Goal: Task Accomplishment & Management: Manage account settings

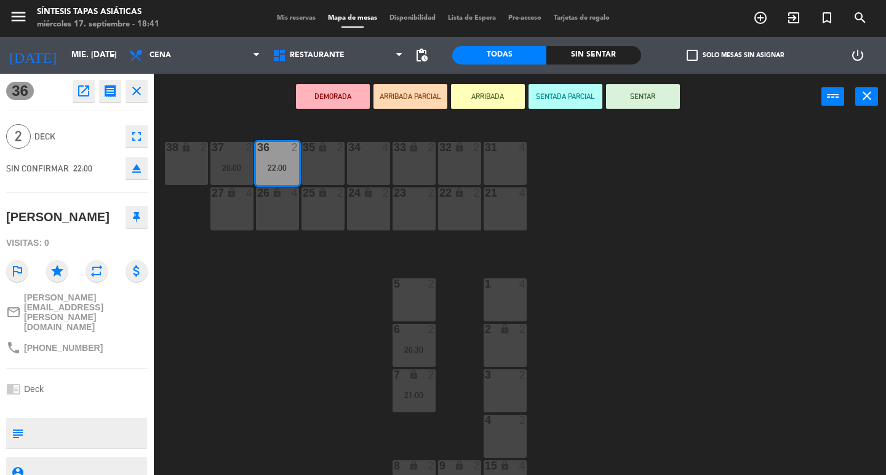
drag, startPoint x: 364, startPoint y: 300, endPoint x: 249, endPoint y: 189, distance: 159.7
click at [363, 298] on div "31 4 32 lock 2 33 lock 2 34 4 35 lock 2 36 2 22:00 37 2 20:00 38 lock 2 21 4 22…" at bounding box center [523, 298] width 723 height 356
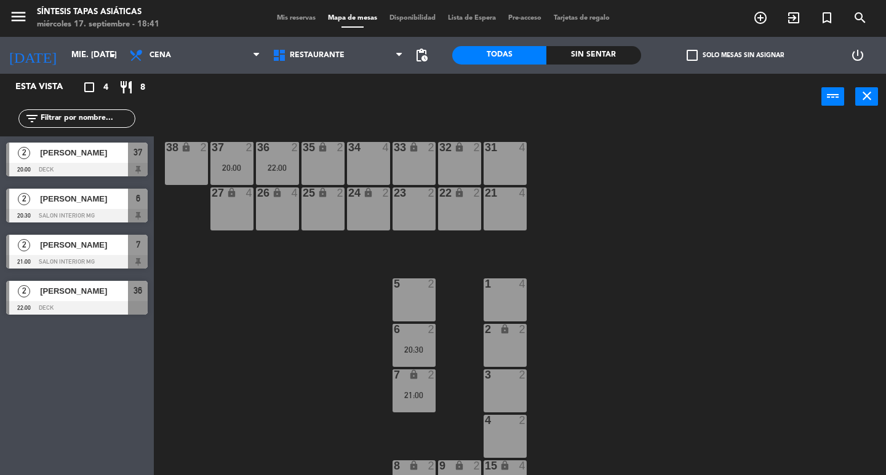
click at [410, 357] on div "6 2 20:30" at bounding box center [413, 345] width 43 height 43
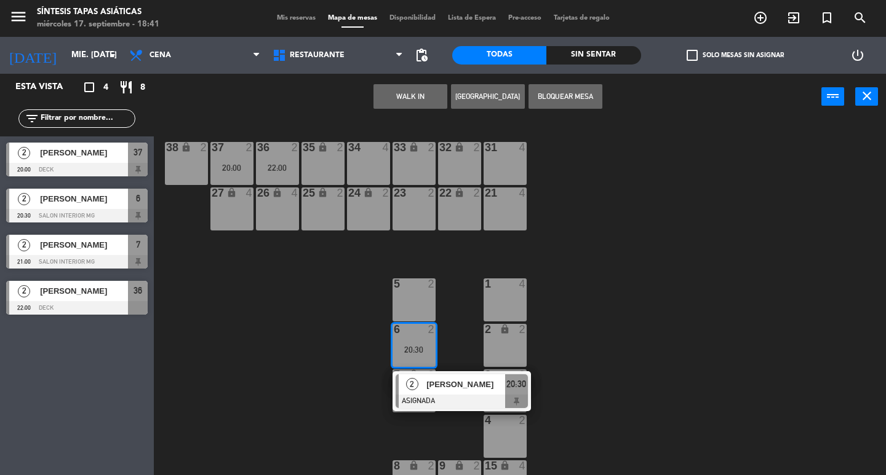
click at [599, 398] on div "31 4 32 lock 2 33 lock 2 34 4 35 lock 2 36 2 22:00 37 2 20:00 38 lock 2 21 4 22…" at bounding box center [523, 298] width 723 height 356
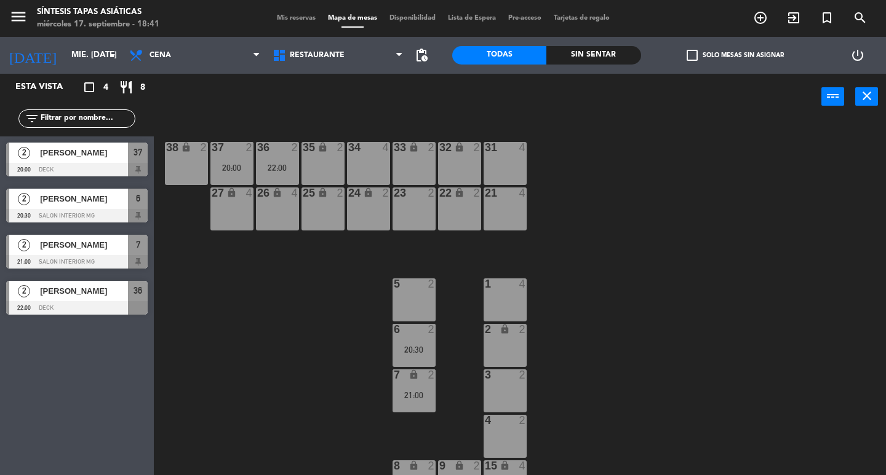
click at [427, 353] on div "20:30" at bounding box center [413, 350] width 43 height 9
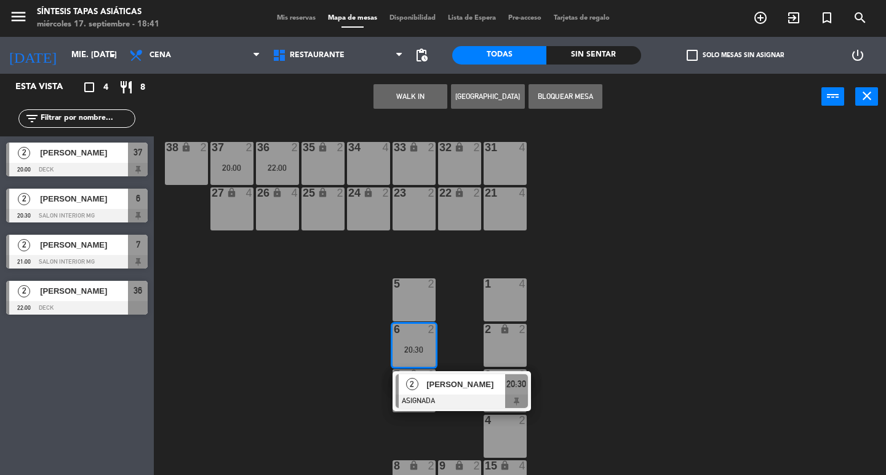
click at [771, 304] on div "31 4 32 lock 2 33 lock 2 34 4 35 lock 2 36 2 22:00 37 2 20:00 38 lock 2 21 4 22…" at bounding box center [523, 298] width 723 height 356
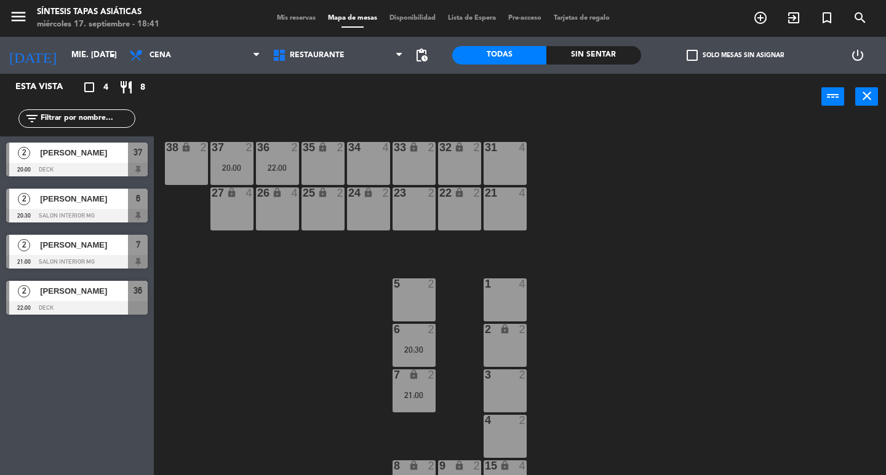
click at [404, 399] on div "21:00" at bounding box center [413, 395] width 43 height 9
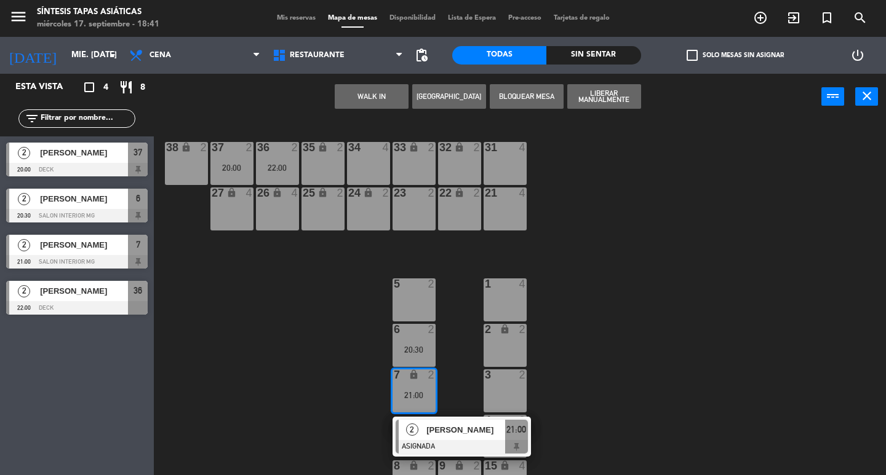
click at [610, 373] on div "31 4 32 lock 2 33 lock 2 34 4 35 lock 2 36 2 22:00 37 2 20:00 38 lock 2 21 4 22…" at bounding box center [523, 298] width 723 height 356
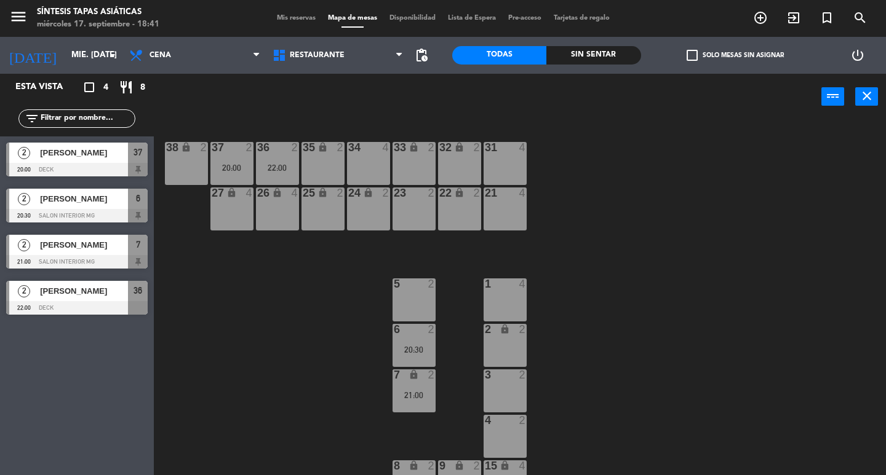
click at [258, 148] on div "36" at bounding box center [257, 147] width 1 height 11
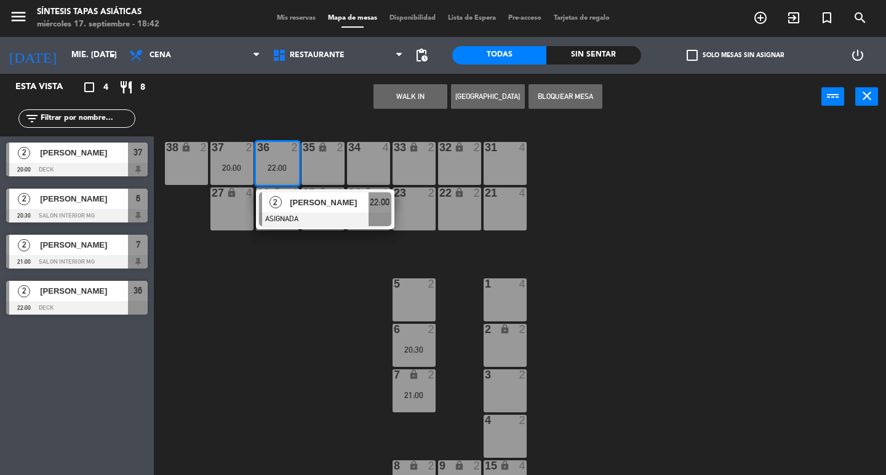
click at [209, 322] on div "31 4 32 lock 2 33 lock 2 34 4 35 lock 2 36 2 22:00 2 [PERSON_NAME] ASIGNADA 22:…" at bounding box center [523, 298] width 723 height 356
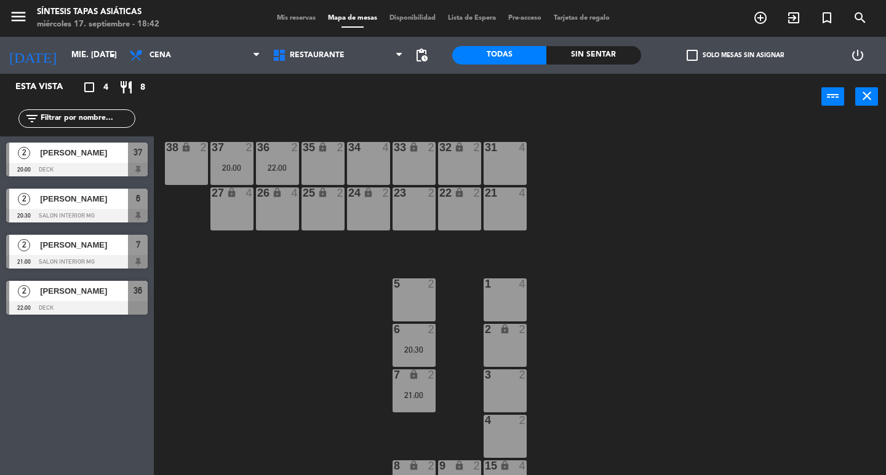
click at [240, 172] on div "20:00" at bounding box center [231, 168] width 43 height 9
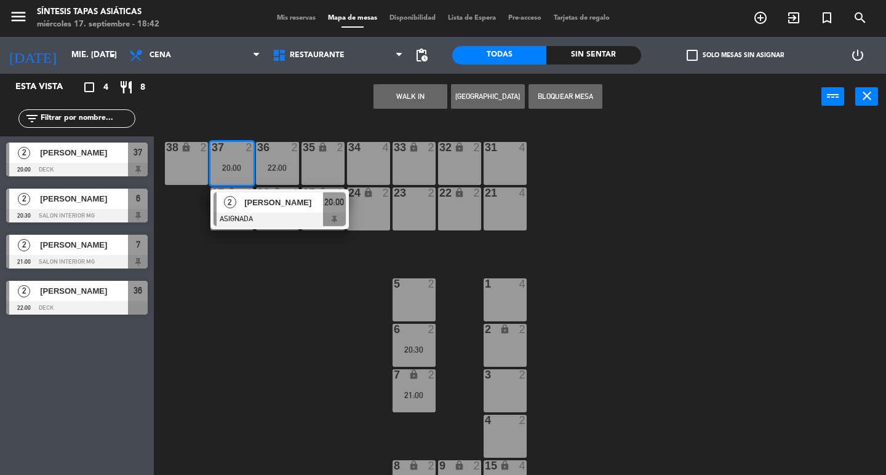
click at [285, 327] on div "31 4 32 lock 2 33 lock 2 34 4 35 lock 2 36 2 22:00 37 2 20:00 2 [PERSON_NAME] A…" at bounding box center [523, 298] width 723 height 356
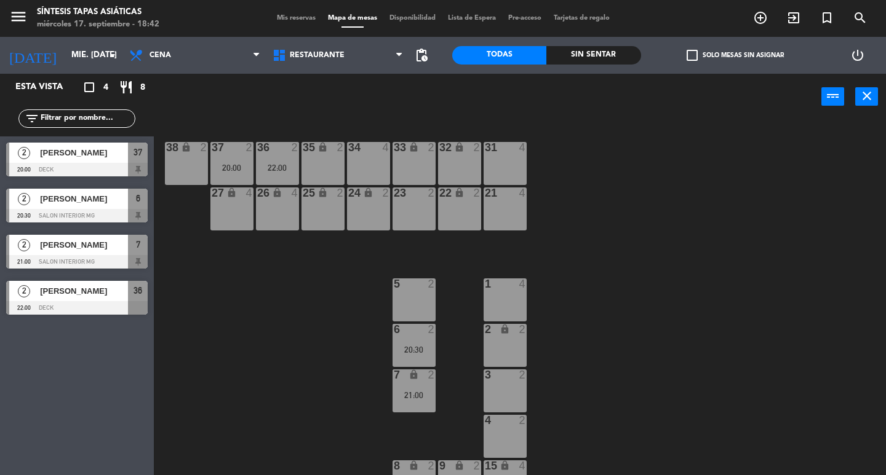
click at [274, 14] on div "Mis reservas Mapa de mesas Disponibilidad Lista de Espera Pre-acceso Tarjetas d…" at bounding box center [443, 18] width 345 height 11
click at [287, 22] on div "Mis reservas Mapa de mesas Disponibilidad Lista de Espera Pre-acceso Tarjetas d…" at bounding box center [443, 18] width 345 height 11
click at [288, 21] on span "Mis reservas" at bounding box center [296, 18] width 51 height 7
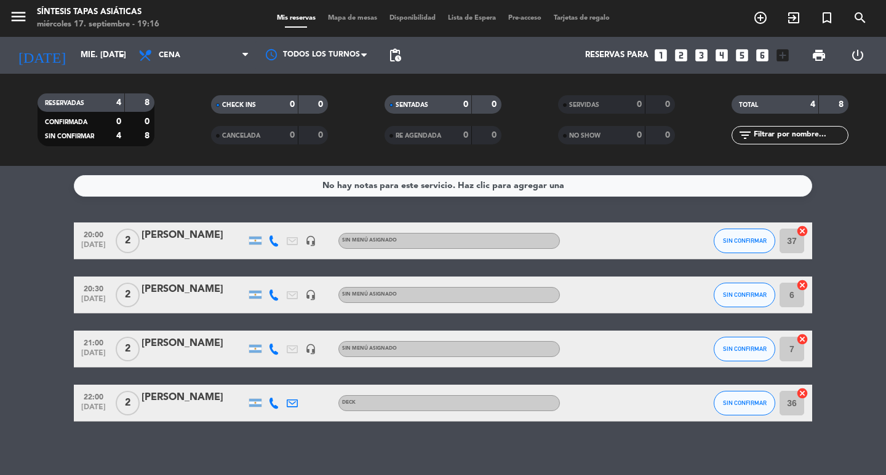
click at [189, 306] on div at bounding box center [193, 303] width 105 height 10
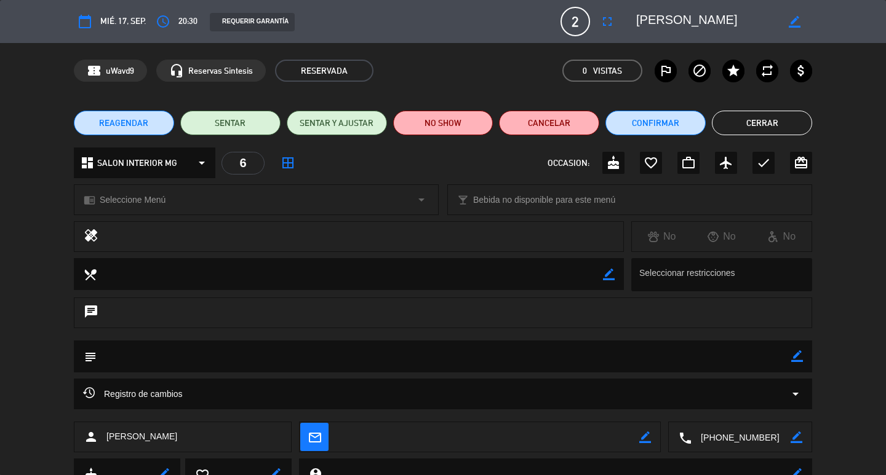
click at [726, 127] on button "Cerrar" at bounding box center [762, 123] width 100 height 25
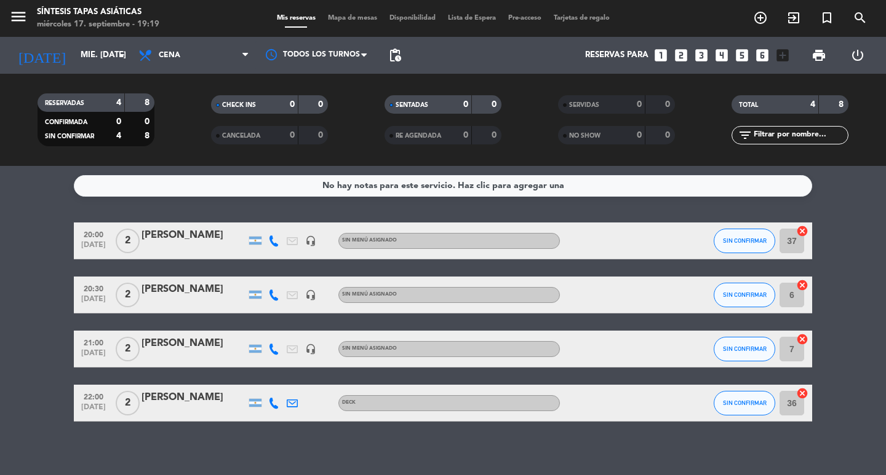
click at [217, 356] on div at bounding box center [193, 357] width 105 height 10
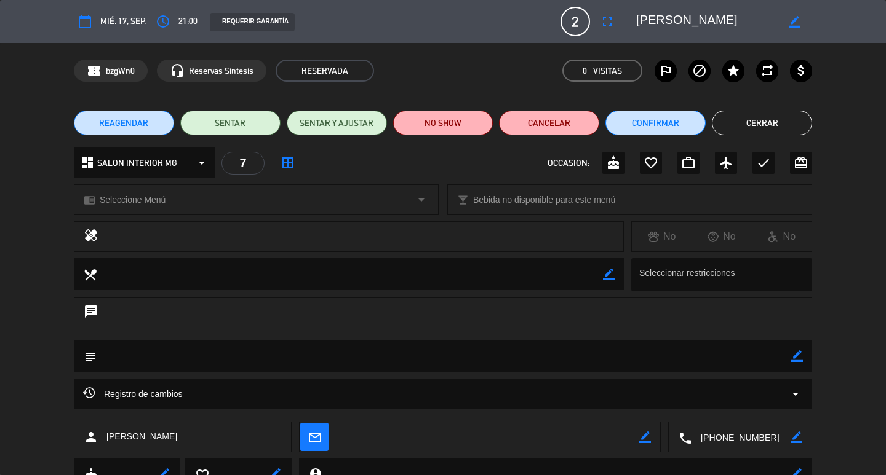
click at [779, 116] on button "Cerrar" at bounding box center [762, 123] width 100 height 25
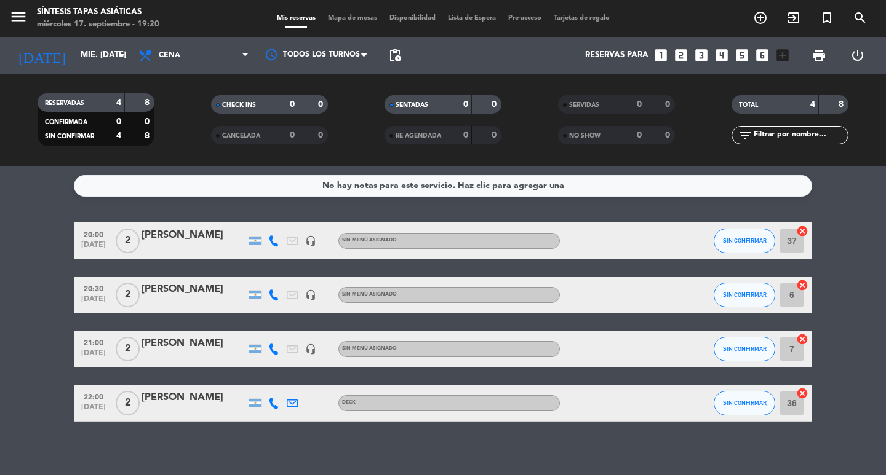
scroll to position [8, 0]
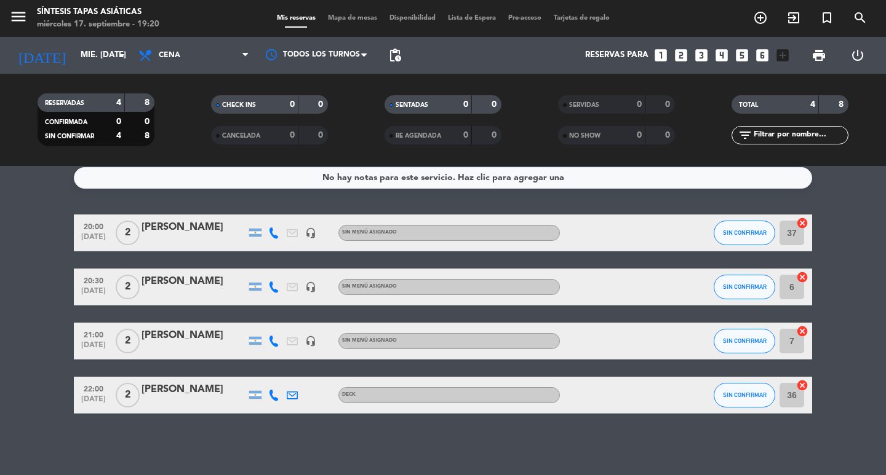
click at [188, 415] on div "No hay notas para este servicio. Haz clic para agregar una 20:00 [DATE] 2 [PERS…" at bounding box center [443, 320] width 886 height 309
click at [199, 395] on div "[PERSON_NAME]" at bounding box center [193, 390] width 105 height 16
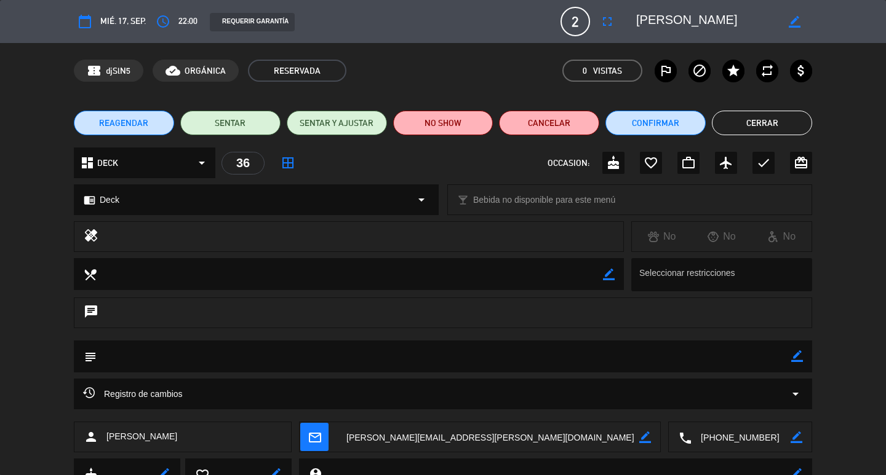
click at [744, 117] on button "Cerrar" at bounding box center [762, 123] width 100 height 25
